Goal: Task Accomplishment & Management: Manage account settings

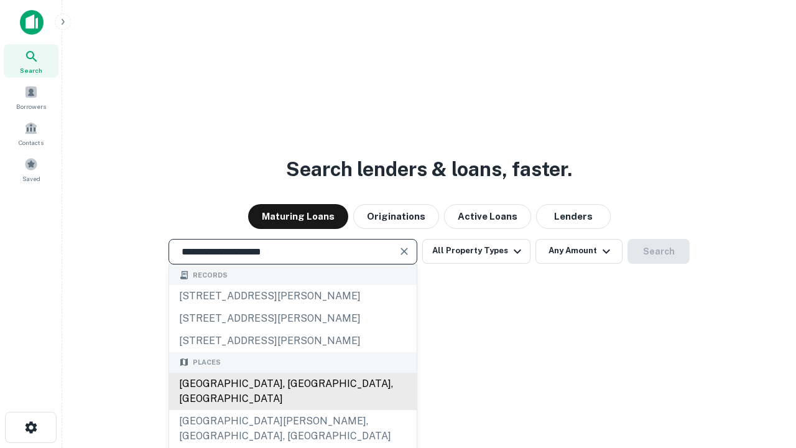
click at [292, 410] on div "[GEOGRAPHIC_DATA], [GEOGRAPHIC_DATA], [GEOGRAPHIC_DATA]" at bounding box center [292, 390] width 247 height 37
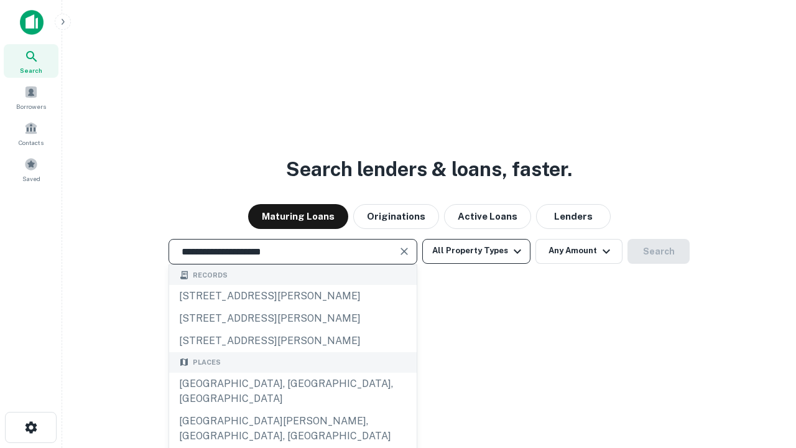
click at [476, 251] on button "All Property Types" at bounding box center [476, 251] width 108 height 25
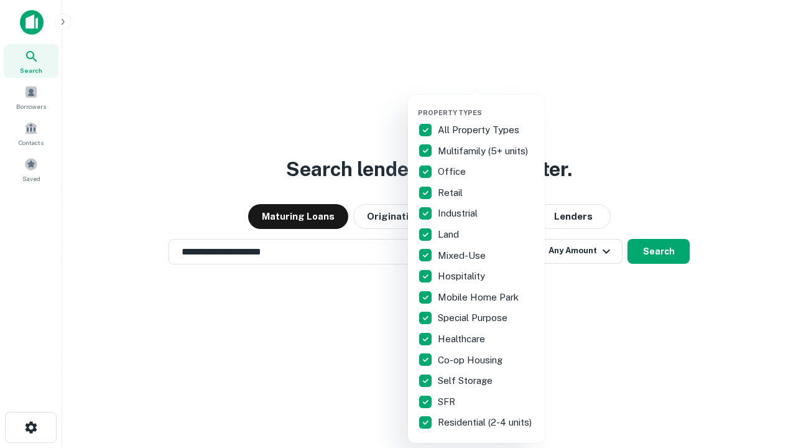
type input "**********"
click at [486, 104] on button "button" at bounding box center [486, 104] width 137 height 1
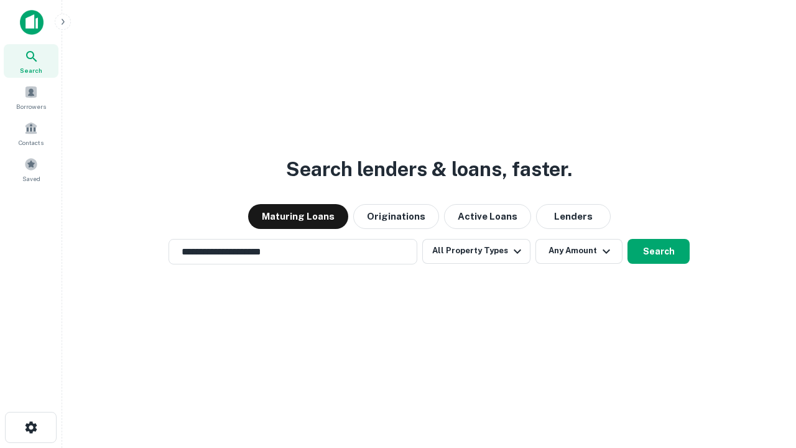
scroll to position [19, 0]
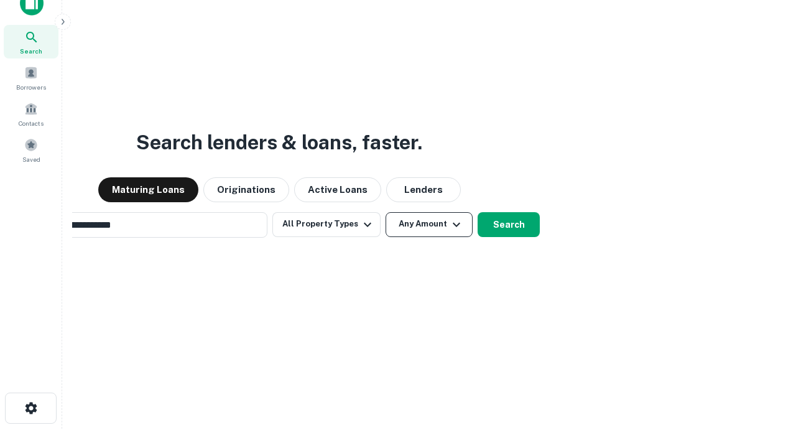
click at [385, 212] on button "Any Amount" at bounding box center [428, 224] width 87 height 25
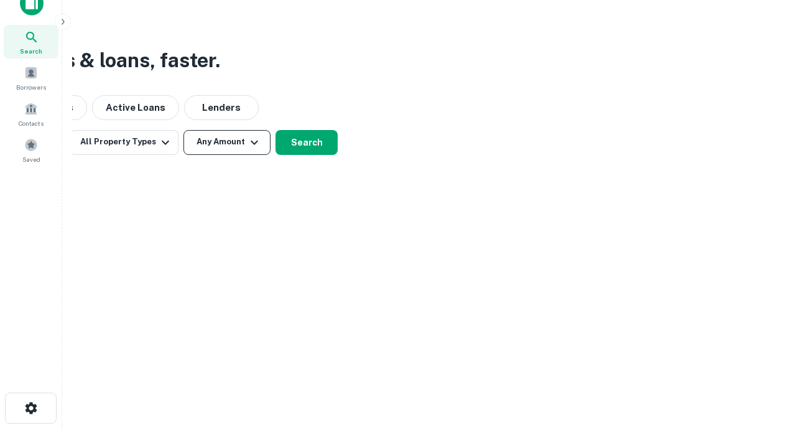
scroll to position [20, 0]
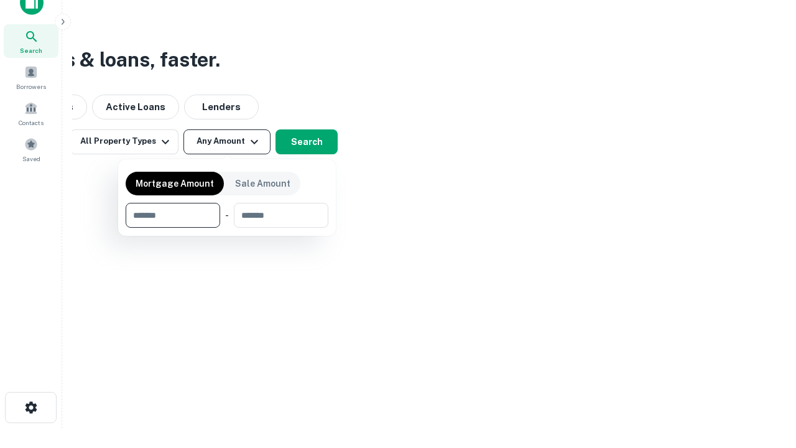
type input "*******"
click at [227, 228] on button "button" at bounding box center [227, 228] width 203 height 1
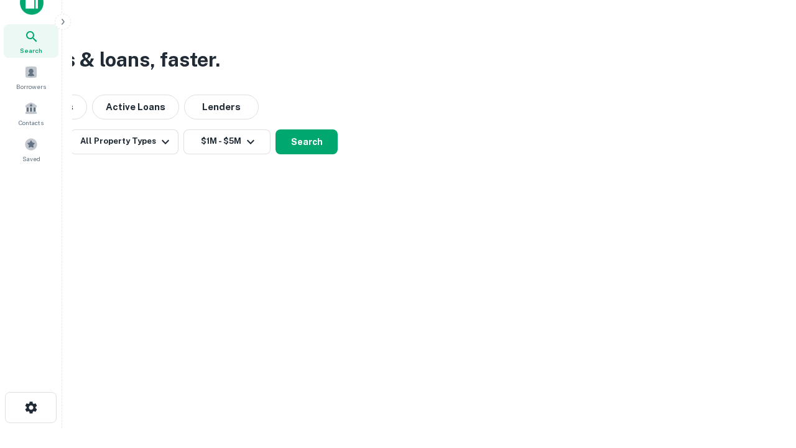
scroll to position [19, 0]
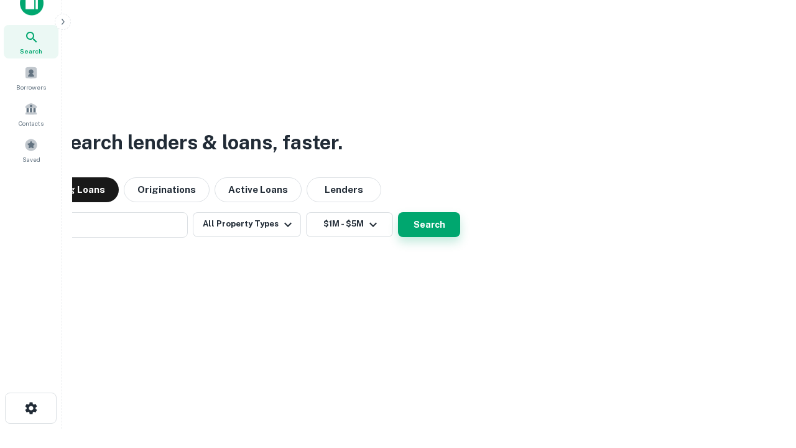
click at [398, 212] on button "Search" at bounding box center [429, 224] width 62 height 25
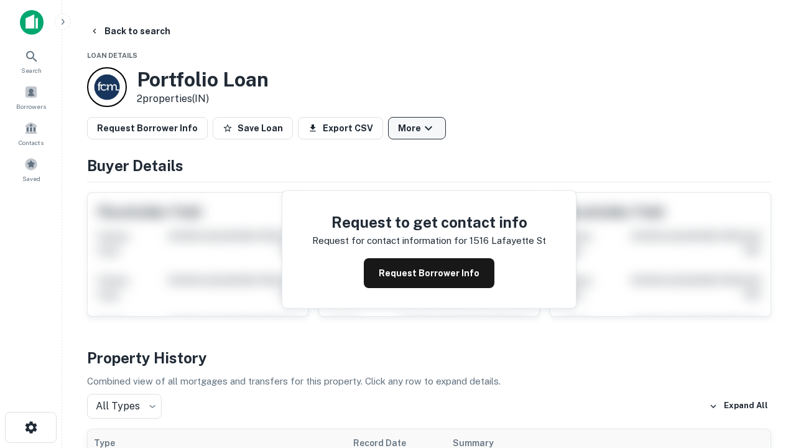
click at [416, 128] on button "More" at bounding box center [417, 128] width 58 height 22
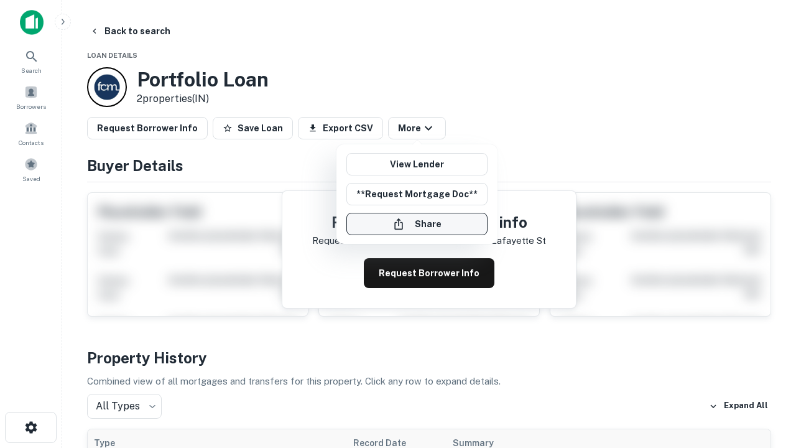
click at [416, 224] on button "Share" at bounding box center [416, 224] width 141 height 22
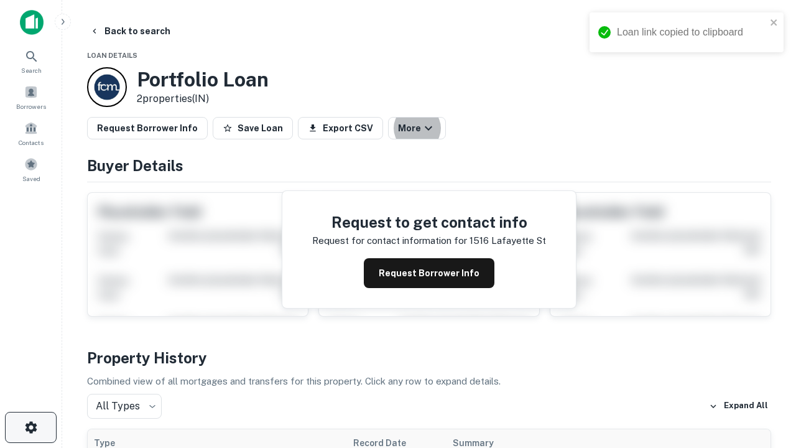
click at [30, 427] on icon "button" at bounding box center [31, 427] width 15 height 15
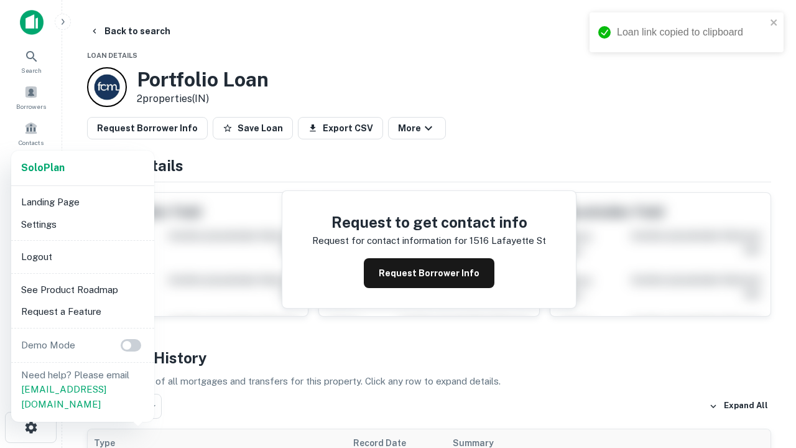
click at [82, 256] on li "Logout" at bounding box center [82, 257] width 133 height 22
